Goal: Check status: Check status

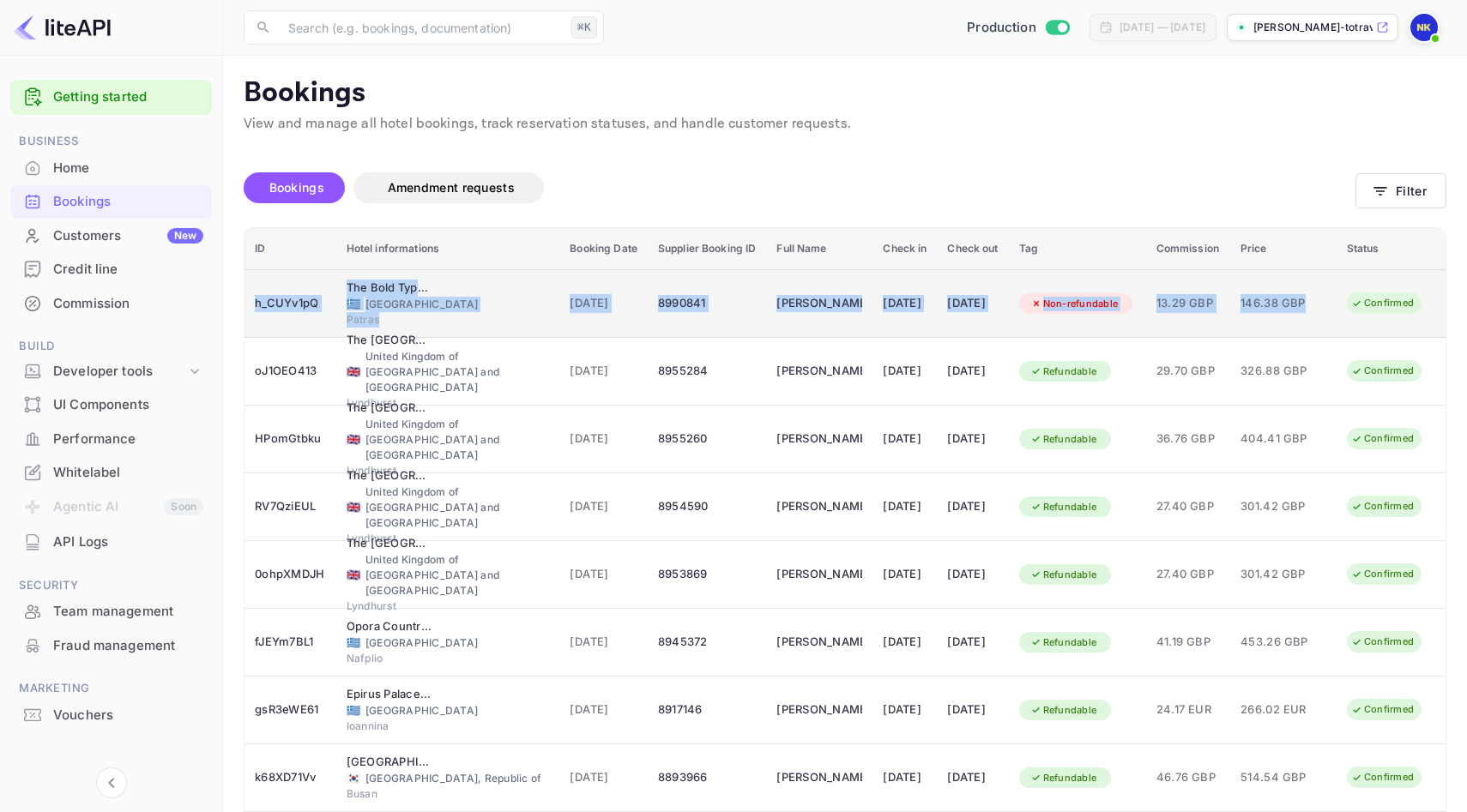
drag, startPoint x: 0, startPoint y: 0, endPoint x: 1416, endPoint y: 303, distance: 1448.1
click at [1416, 303] on tr "h_CUYv1pQ The Bold Type Hotel 🇬🇷 [GEOGRAPHIC_DATA] Patras [DATE] 8990841 [PERSO…" at bounding box center [845, 303] width 1201 height 68
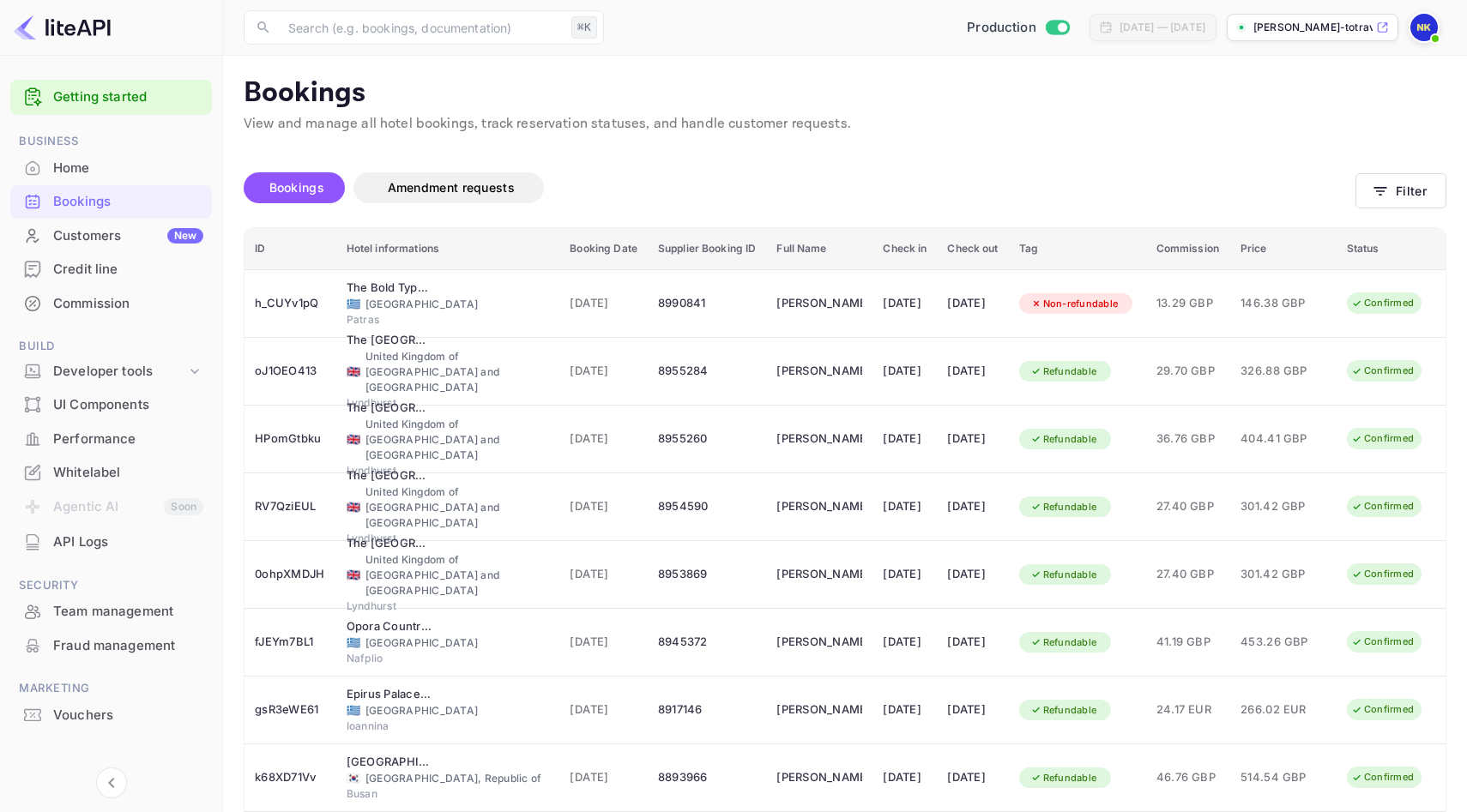
click at [718, 166] on div "Bookings Amendment requests" at bounding box center [800, 192] width 1112 height 72
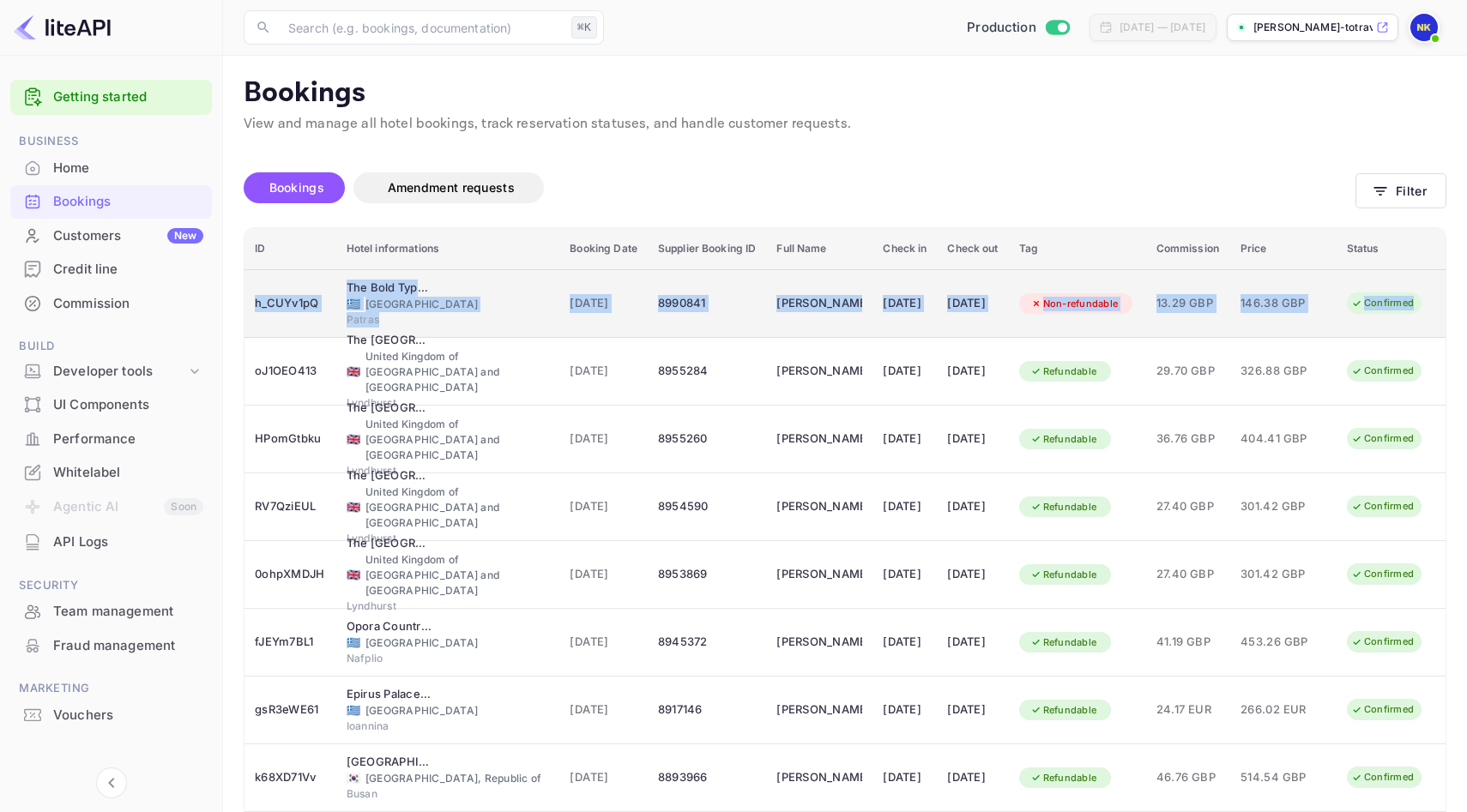
drag, startPoint x: 252, startPoint y: 282, endPoint x: 1407, endPoint y: 316, distance: 1155.5
click at [1407, 316] on tr "h_CUYv1pQ The Bold Type Hotel 🇬🇷 [GEOGRAPHIC_DATA] Patras [DATE] 8990841 [PERSO…" at bounding box center [845, 303] width 1201 height 68
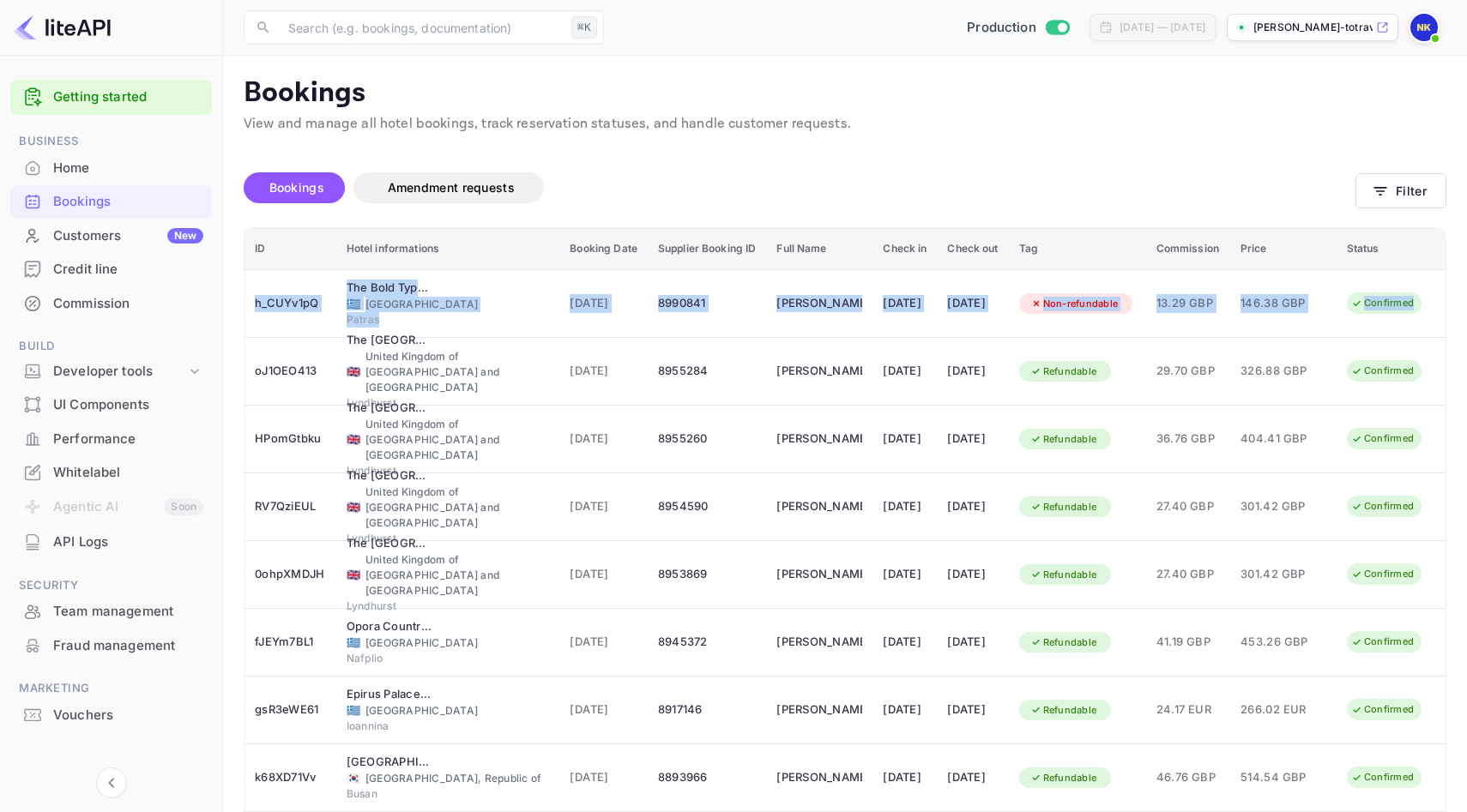
copy tr "h_CUYv1pQ The Bold Type Hotel 🇬🇷 [GEOGRAPHIC_DATA] Patras [DATE] 8990841 [PERSO…"
click at [1390, 192] on button "Filter" at bounding box center [1400, 191] width 91 height 35
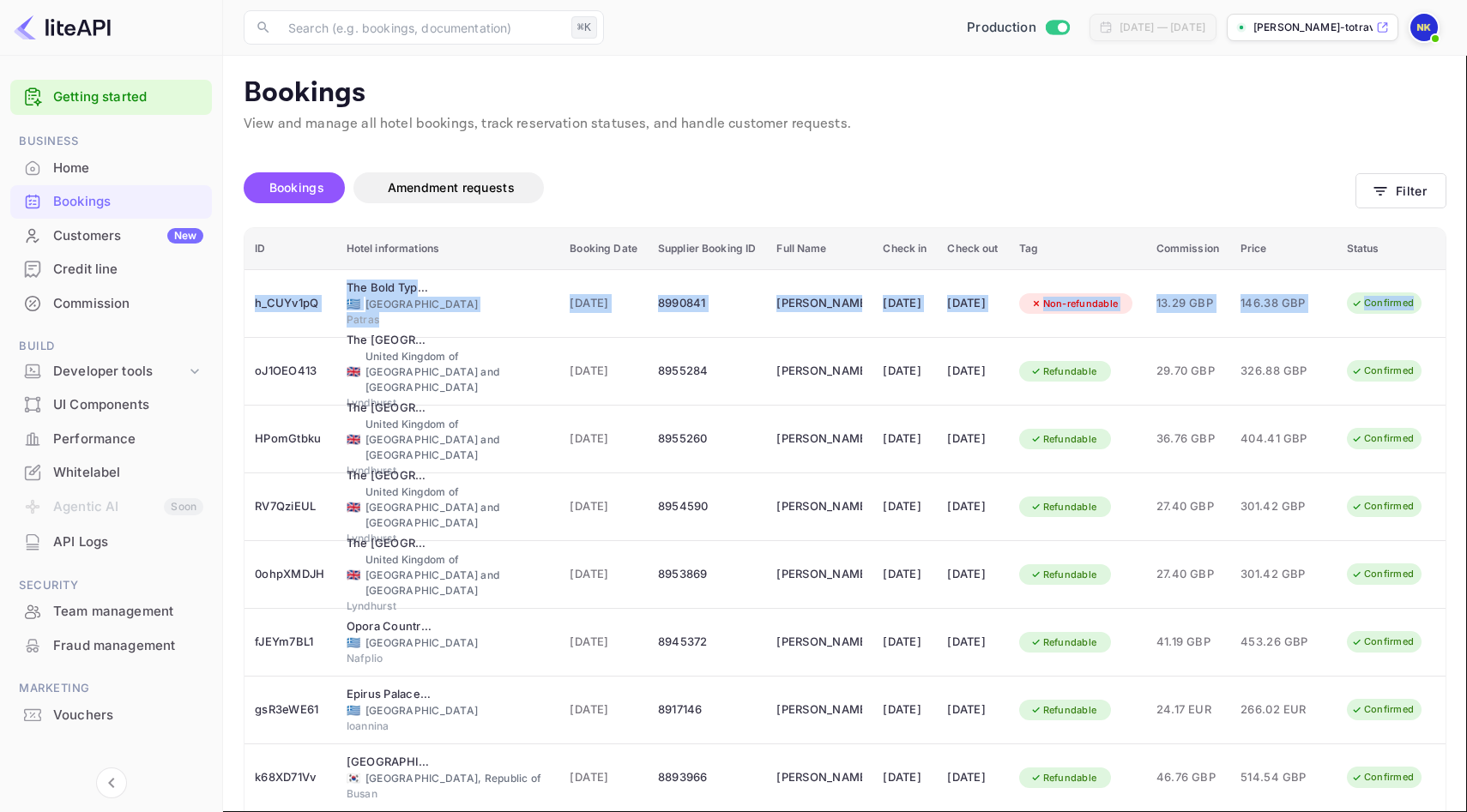
click at [115, 371] on icon "Previous month" at bounding box center [104, 381] width 21 height 21
click at [115, 280] on icon "Previous month" at bounding box center [104, 269] width 21 height 21
click at [115, 191] on icon "Previous month" at bounding box center [104, 180] width 21 height 21
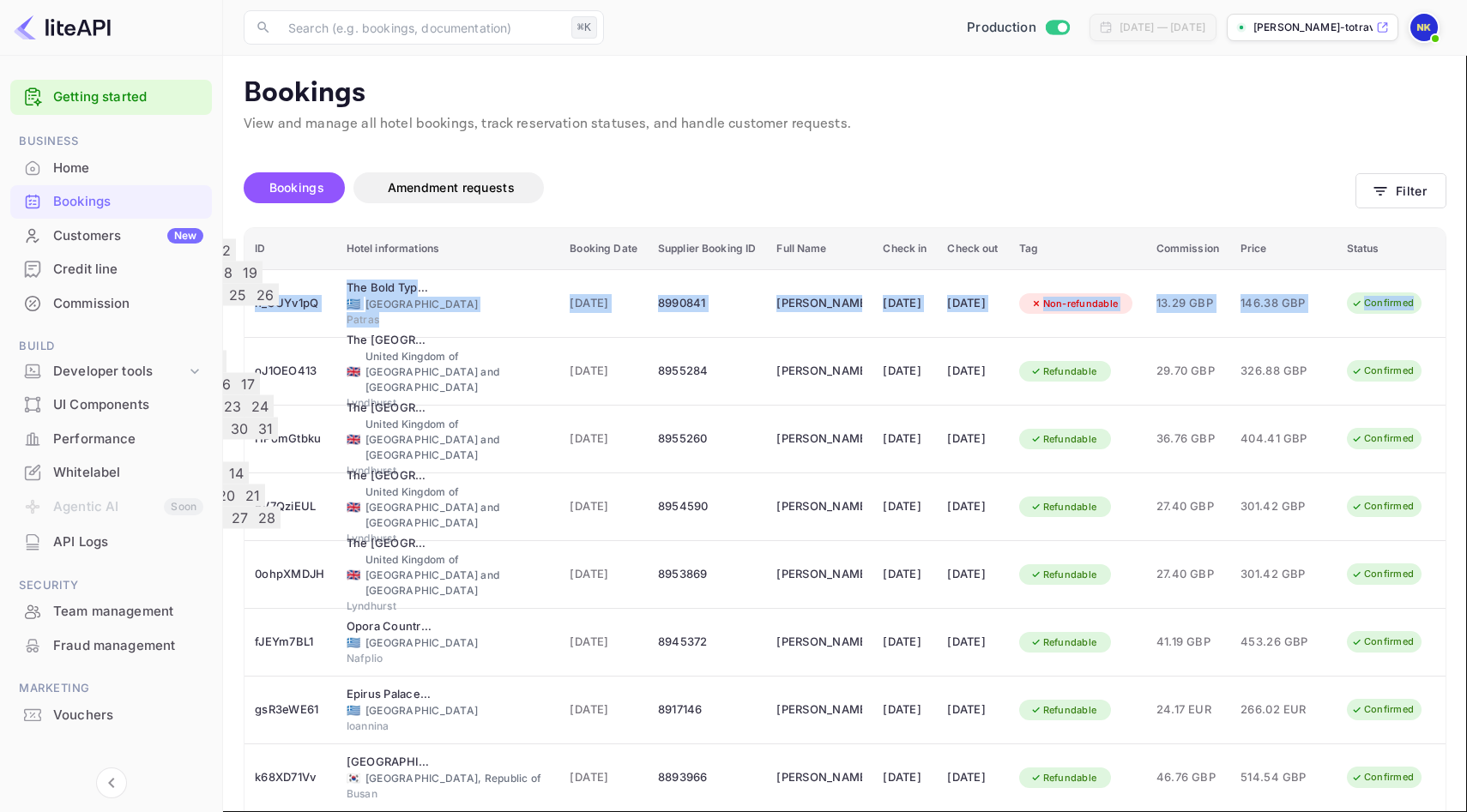
click at [115, 191] on icon "Previous month" at bounding box center [104, 180] width 21 height 21
click at [115, 371] on icon "Previous month" at bounding box center [104, 381] width 21 height 21
click at [220, 463] on button "8" at bounding box center [210, 474] width 19 height 23
type input "[DATE]"
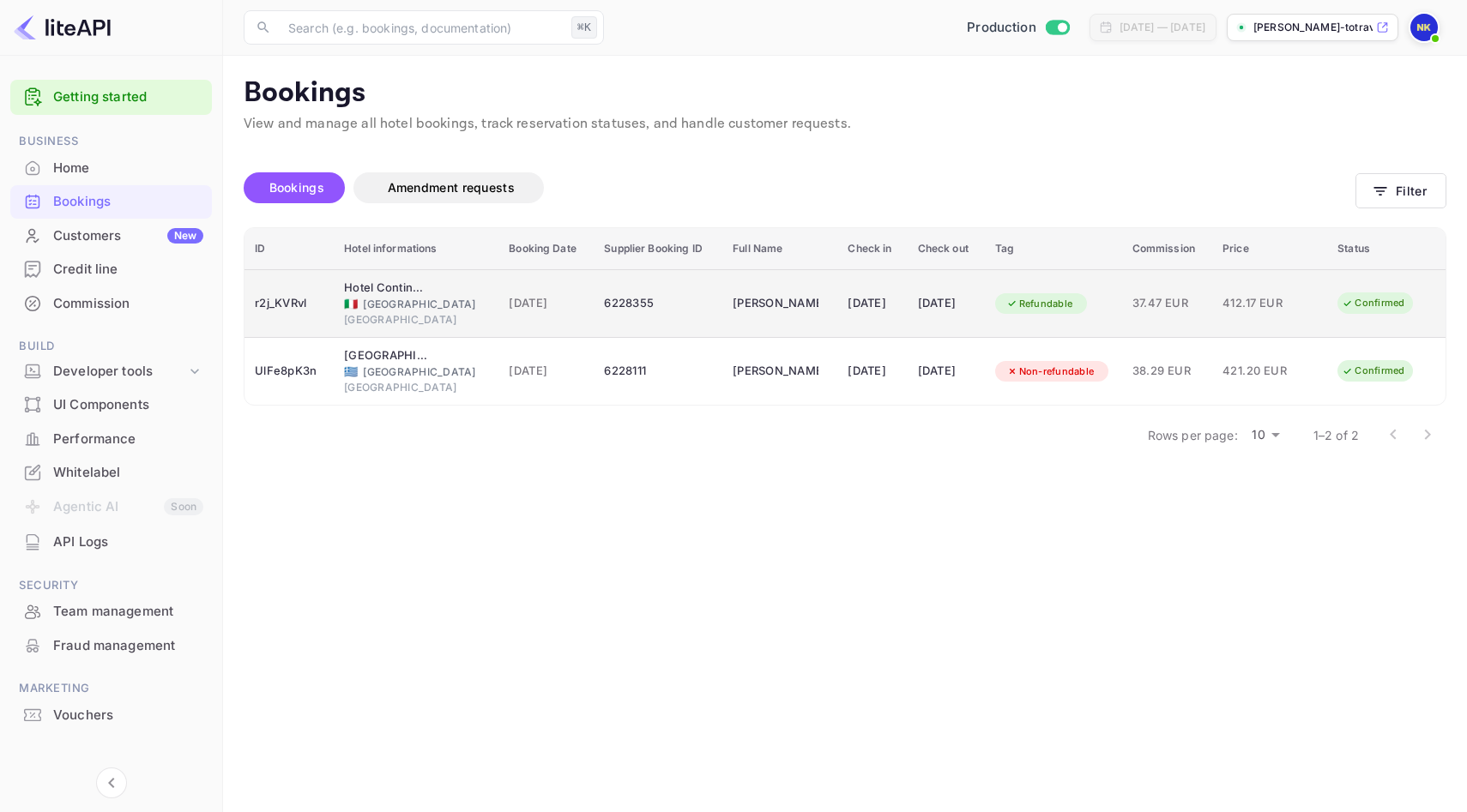
click at [403, 276] on td "Hotel Continentale 🇮🇹 [GEOGRAPHIC_DATA] [GEOGRAPHIC_DATA]" at bounding box center [416, 303] width 164 height 68
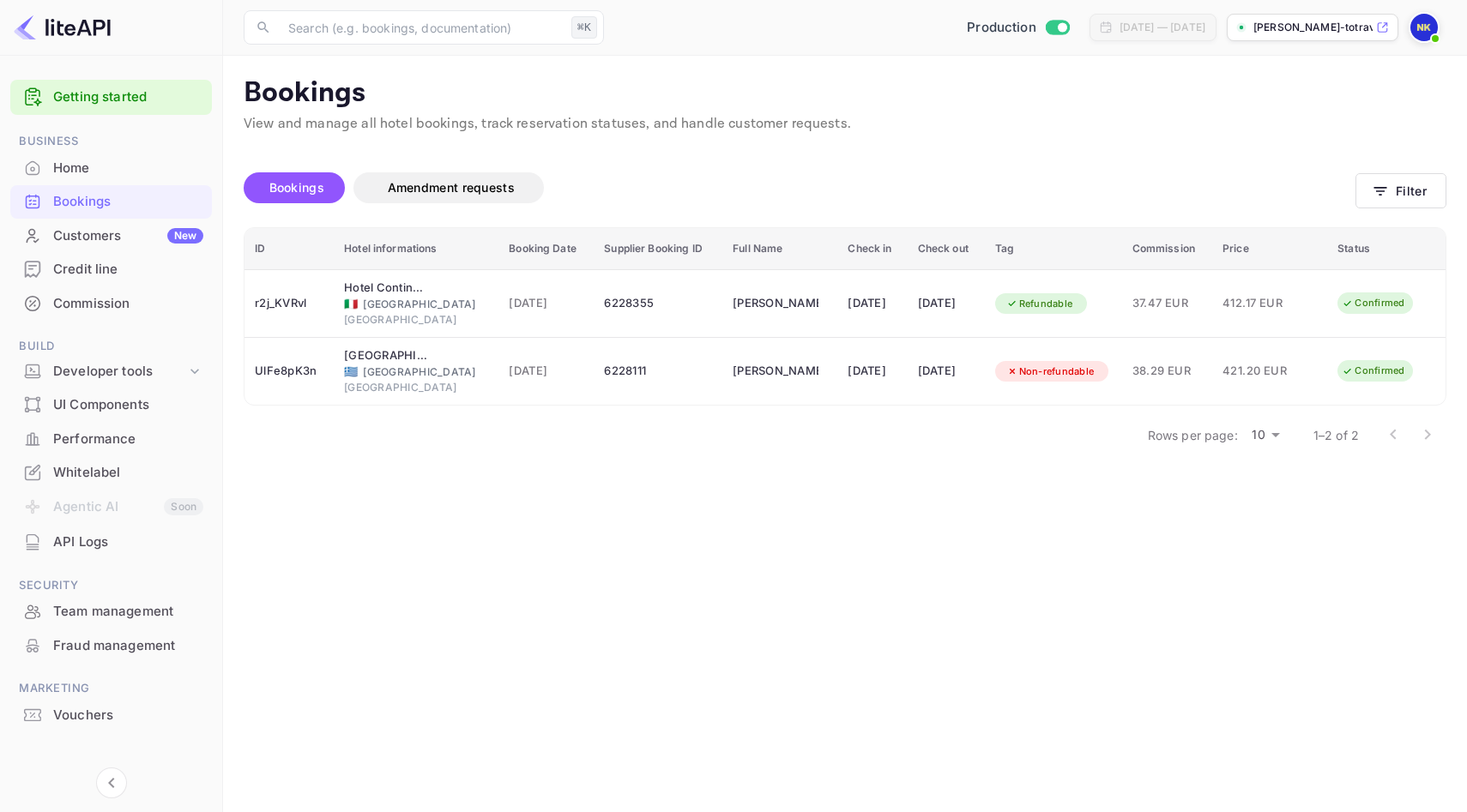
scroll to position [358, 0]
